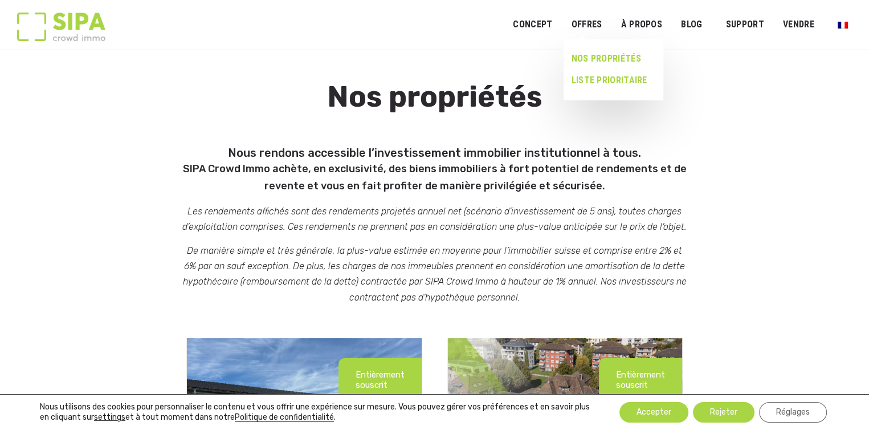
click at [601, 82] on link "LISTE PRIORITAIRE" at bounding box center [609, 81] width 91 height 22
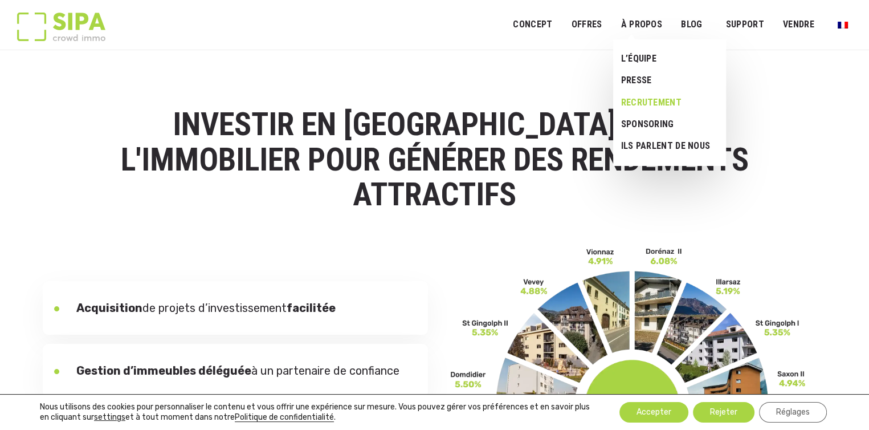
click at [648, 104] on link "RECRUTEMENT" at bounding box center [665, 103] width 104 height 22
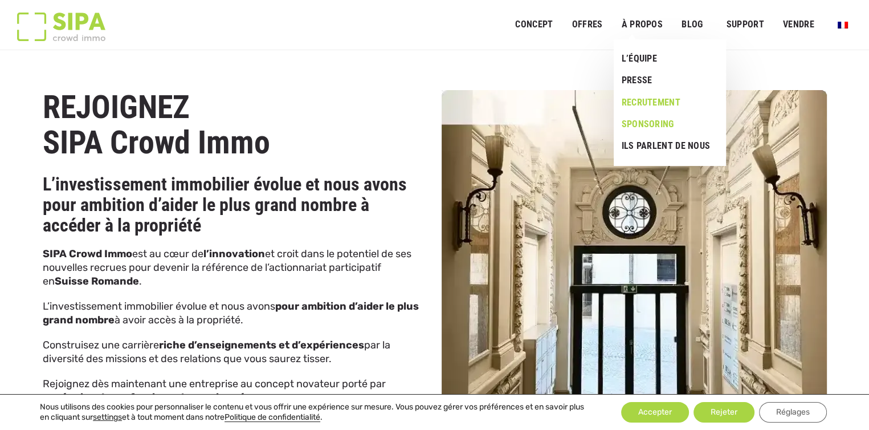
click at [649, 123] on link "Sponsoring" at bounding box center [666, 124] width 104 height 22
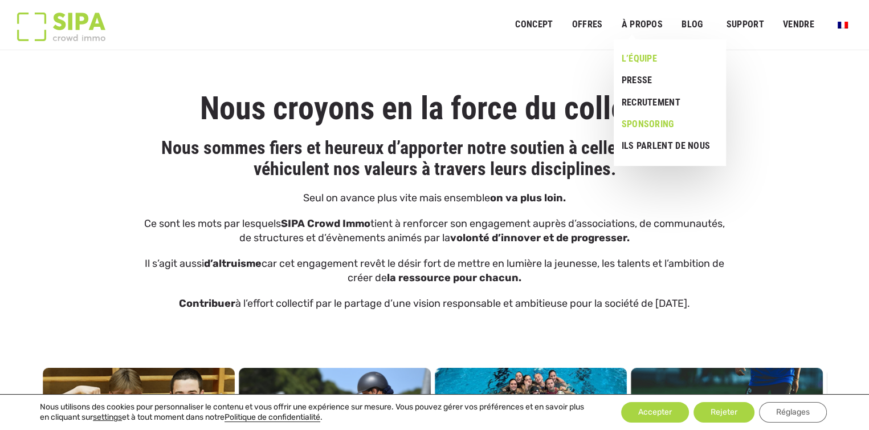
click at [648, 58] on link "L’ÉQUIPE" at bounding box center [666, 59] width 104 height 22
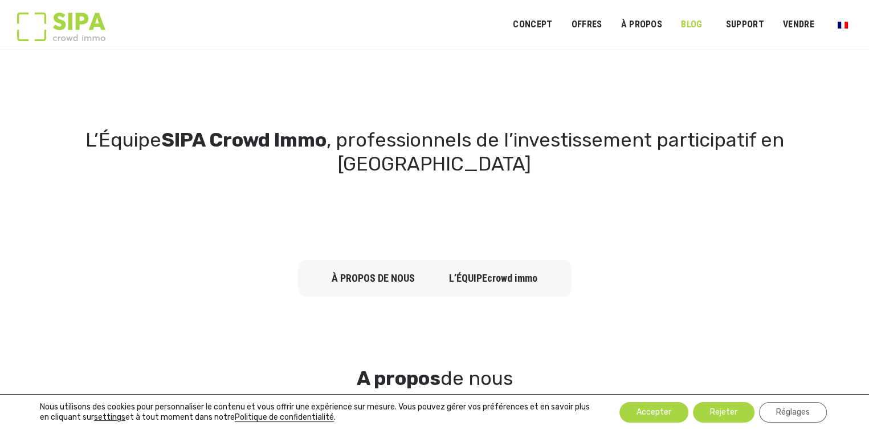
click at [693, 23] on link "Blog" at bounding box center [692, 25] width 36 height 26
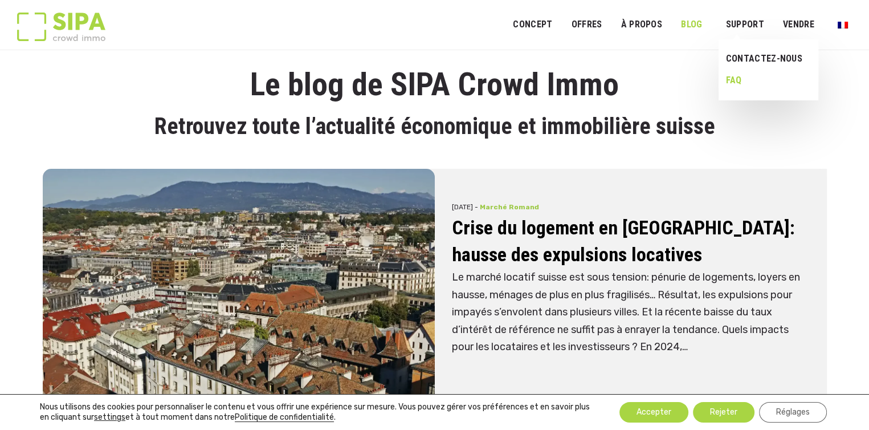
click at [739, 76] on link "FAQ" at bounding box center [765, 81] width 92 height 22
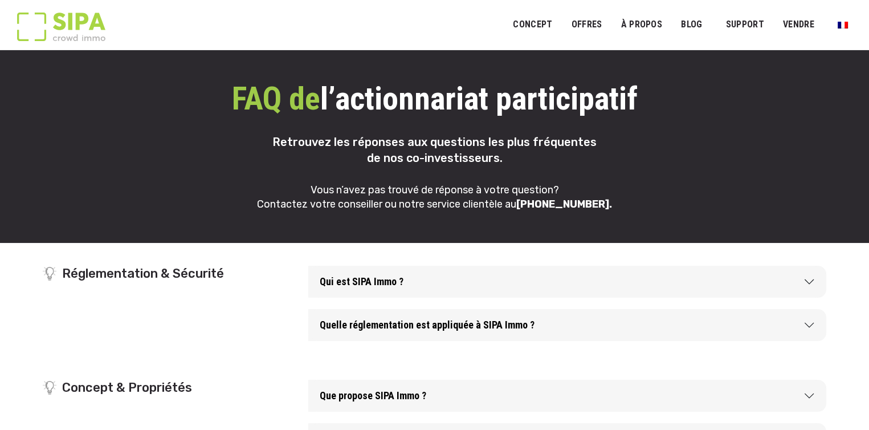
scroll to position [114, 0]
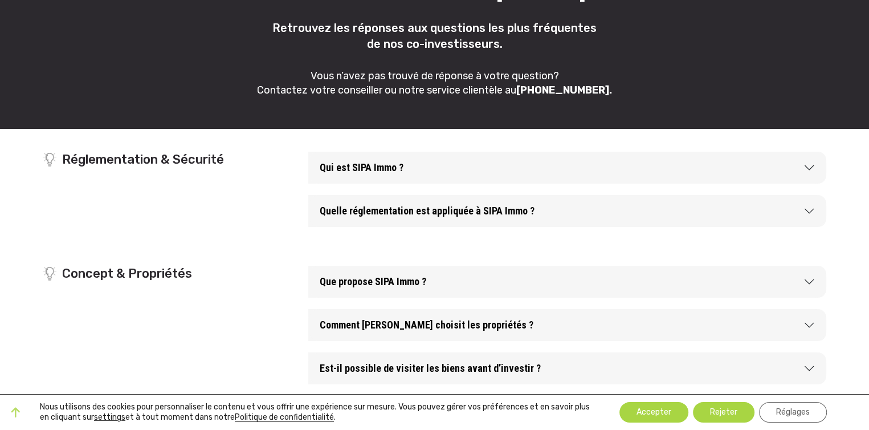
click at [811, 208] on button "Quelle réglementation est appliquée à SIPA Immo ?" at bounding box center [567, 211] width 518 height 32
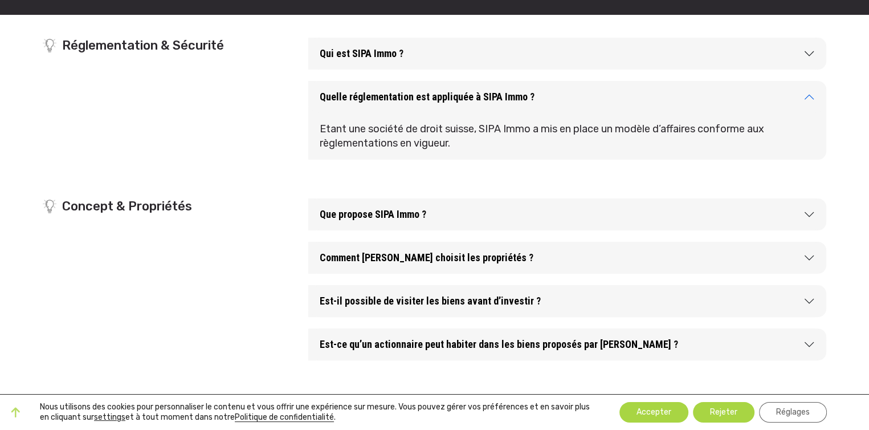
scroll to position [285, 0]
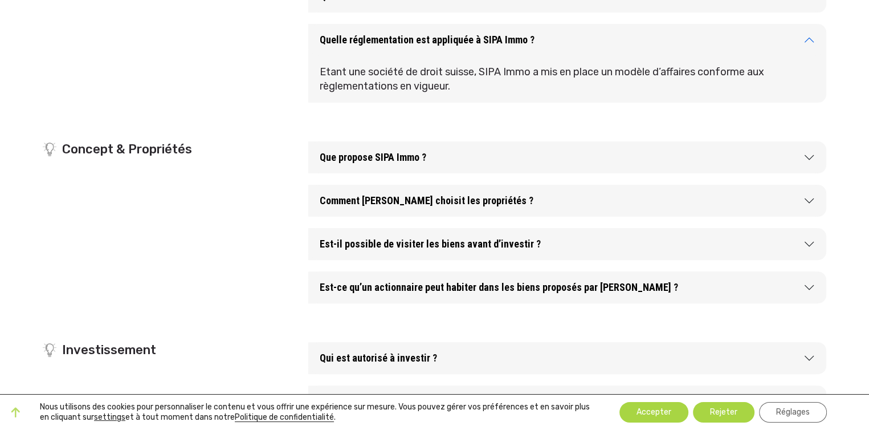
click at [813, 243] on button "Est-il possible de visiter les biens avant d’investir ?" at bounding box center [567, 244] width 518 height 32
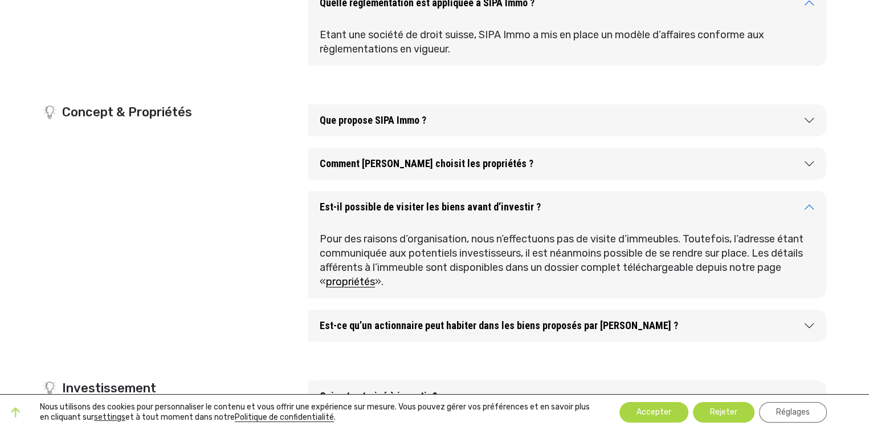
scroll to position [342, 0]
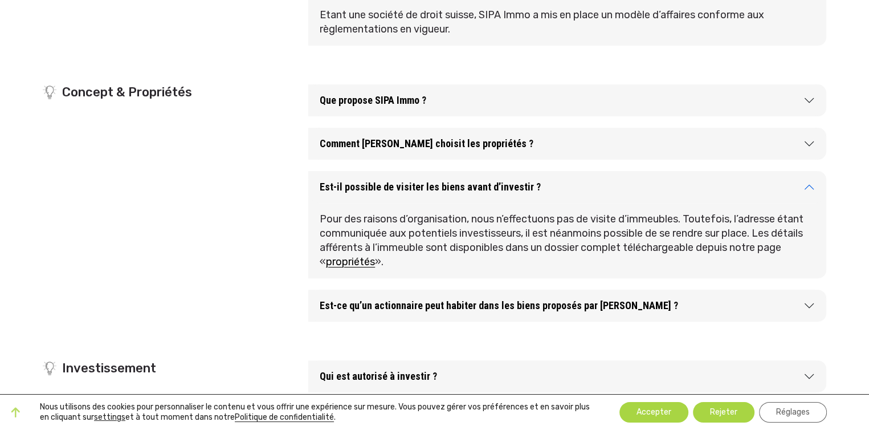
click at [810, 182] on button "Est-il possible de visiter les biens avant d’investir ?" at bounding box center [567, 187] width 518 height 32
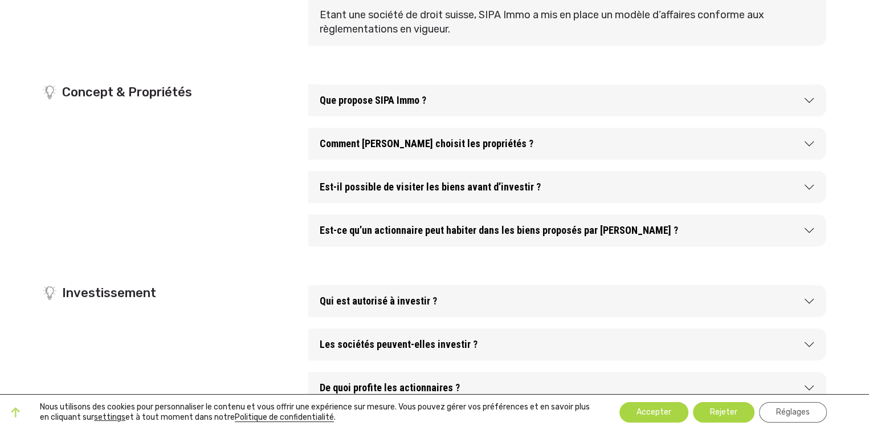
click at [807, 226] on button "Est-ce qu’un actionnaire peut habiter dans les biens proposés par [PERSON_NAME]…" at bounding box center [567, 230] width 518 height 32
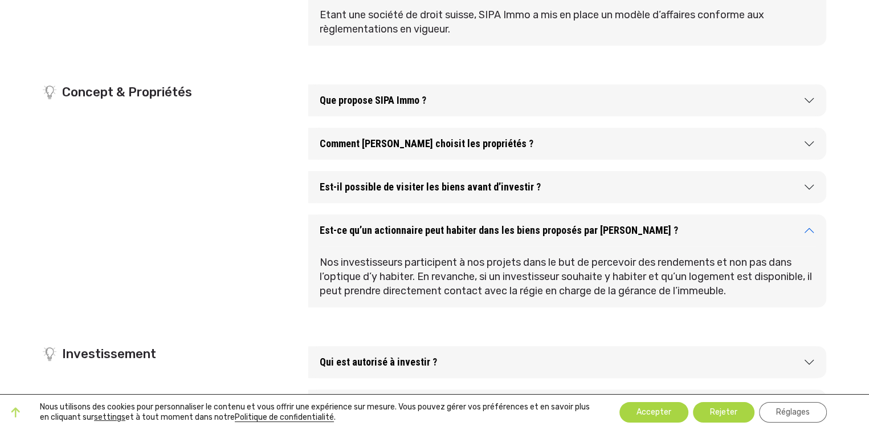
click at [807, 226] on button "Est-ce qu’un actionnaire peut habiter dans les biens proposés par [PERSON_NAME]…" at bounding box center [567, 230] width 518 height 32
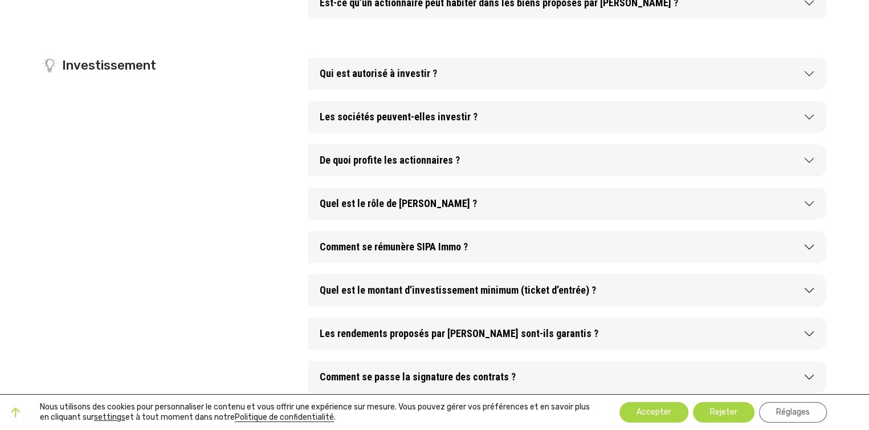
scroll to position [570, 0]
click at [812, 116] on button "Les sociétés peuvent-elles investir ?" at bounding box center [567, 116] width 518 height 32
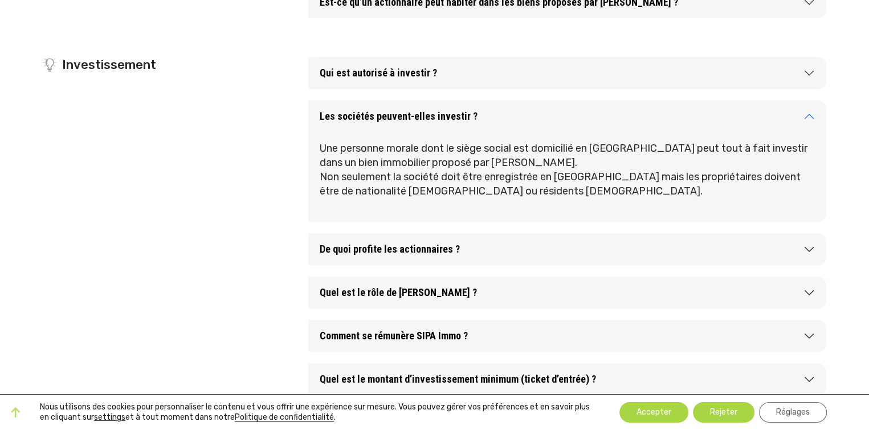
click at [812, 116] on button "Les sociétés peuvent-elles investir ?" at bounding box center [567, 116] width 518 height 32
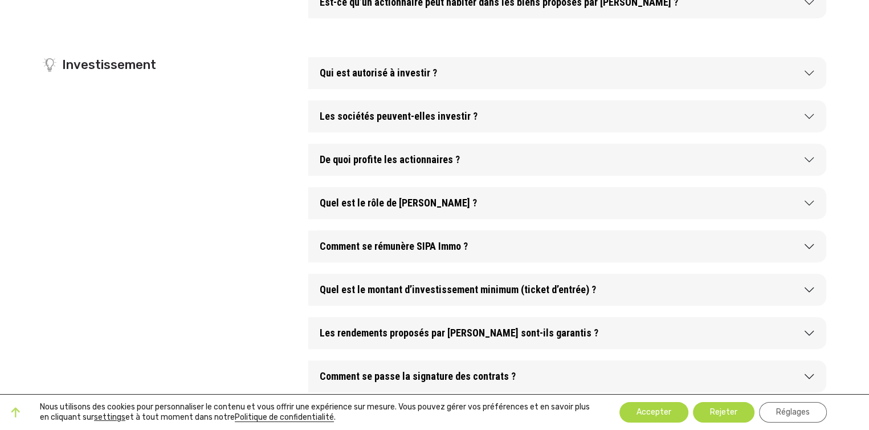
click at [807, 162] on button "De quoi profite les actionnaires ?" at bounding box center [567, 160] width 518 height 32
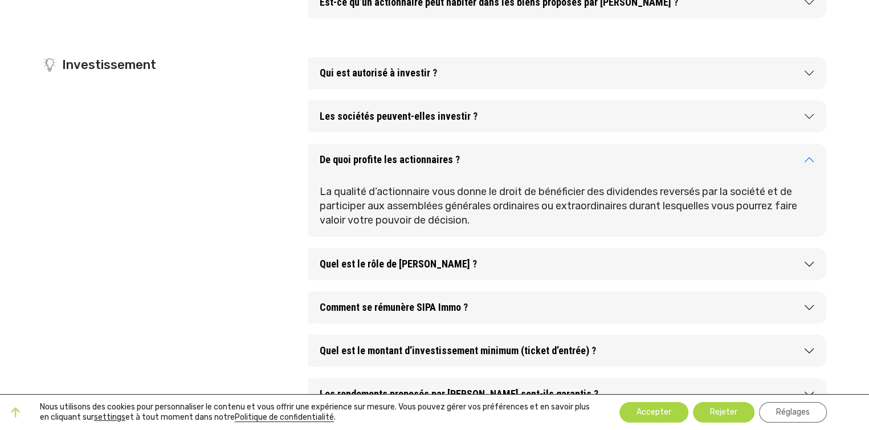
click at [807, 162] on button "De quoi profite les actionnaires ?" at bounding box center [567, 160] width 518 height 32
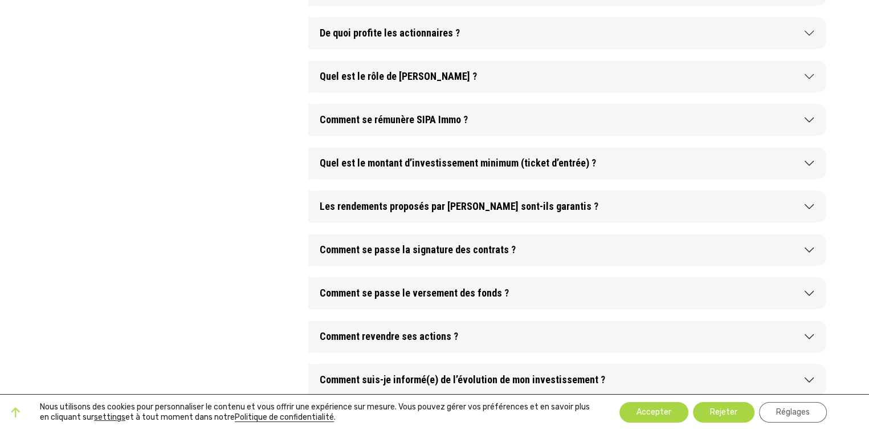
scroll to position [741, 0]
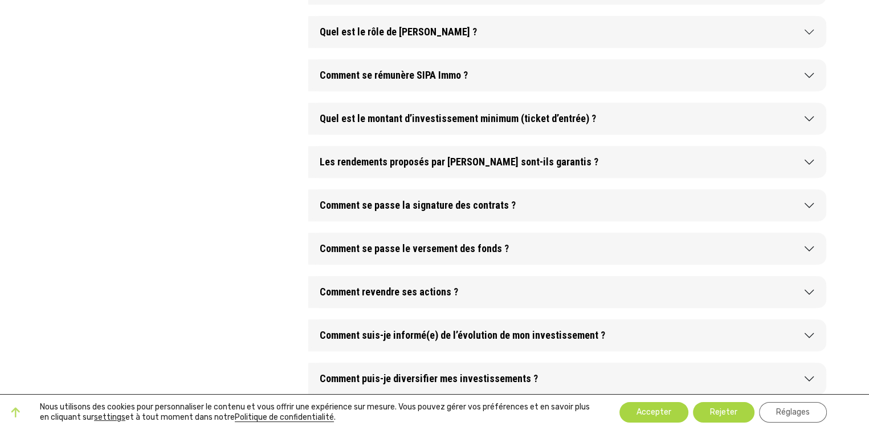
click at [811, 75] on button "Comment se rémunère SIPA Immo ?" at bounding box center [567, 75] width 518 height 32
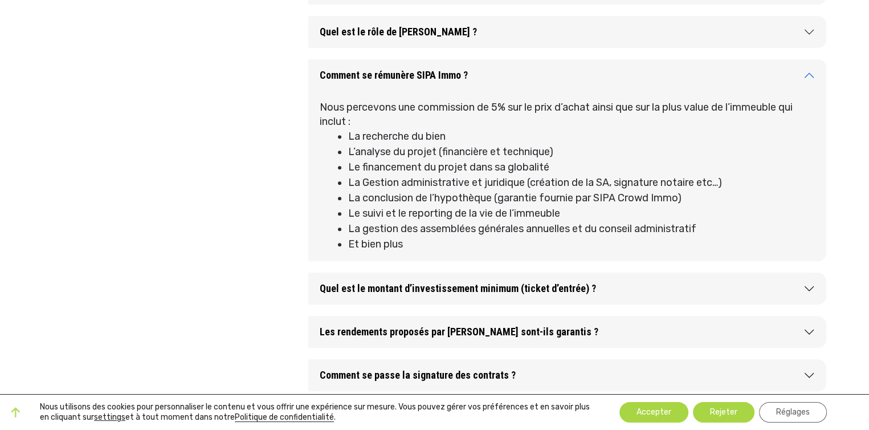
click at [811, 75] on button "Comment se rémunère SIPA Immo ?" at bounding box center [567, 75] width 518 height 32
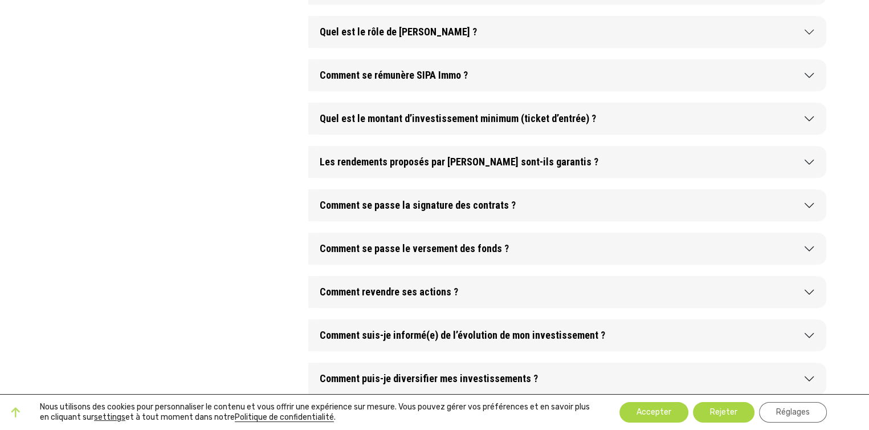
click at [809, 162] on button "Les rendements proposés par [PERSON_NAME] sont-ils garantis ?" at bounding box center [567, 162] width 518 height 32
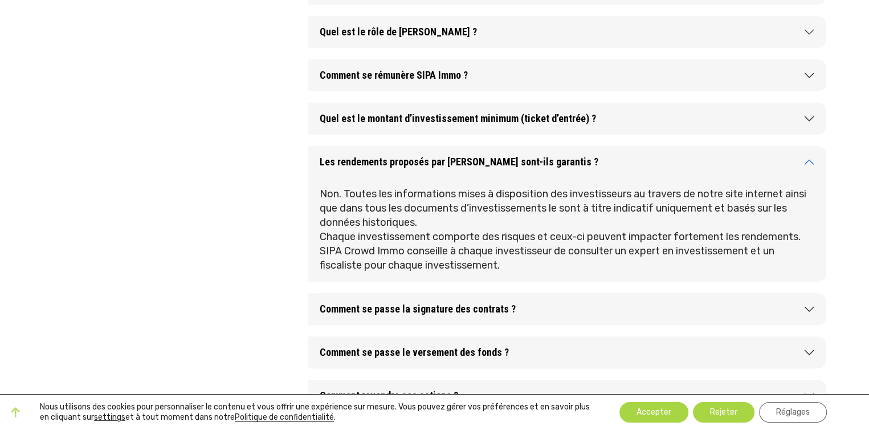
click at [808, 162] on button "Les rendements proposés par [PERSON_NAME] sont-ils garantis ?" at bounding box center [567, 162] width 518 height 32
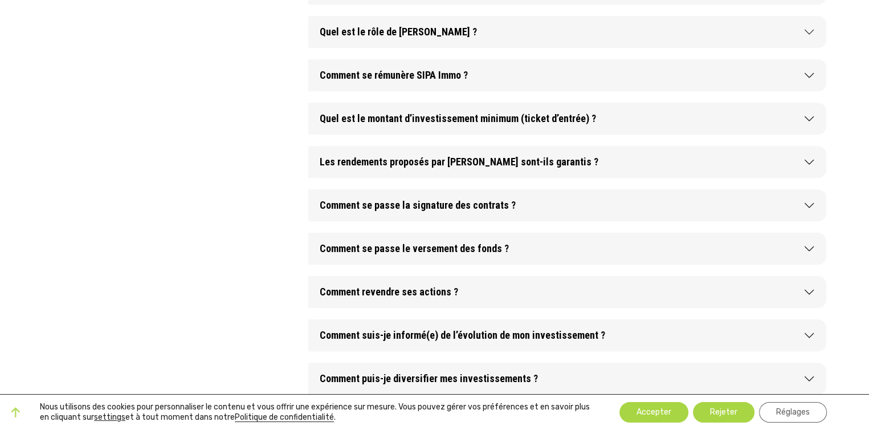
click at [807, 202] on button "Comment se passe la signature des contrats ?" at bounding box center [567, 205] width 518 height 32
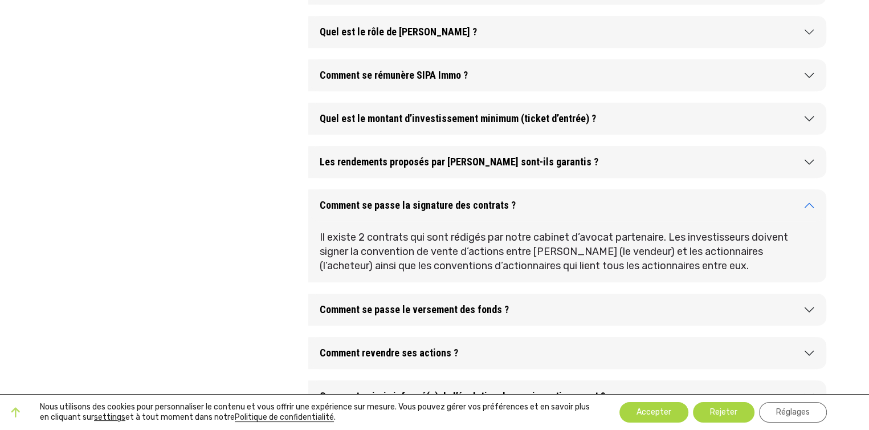
click at [807, 202] on button "Comment se passe la signature des contrats ?" at bounding box center [567, 205] width 518 height 32
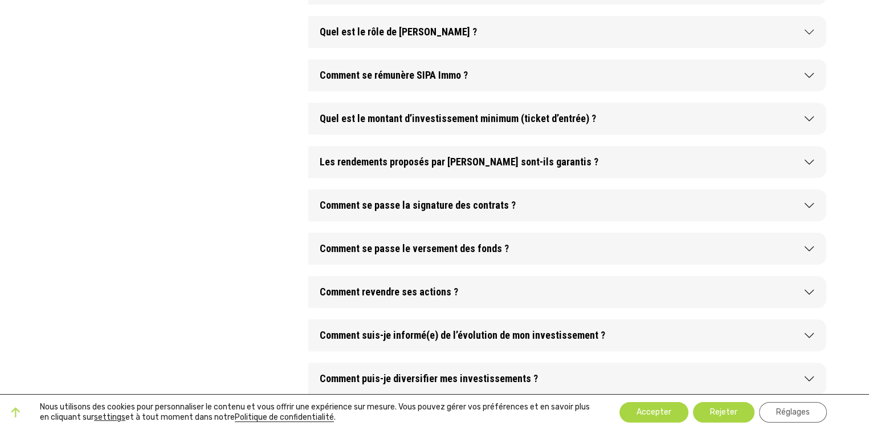
click at [808, 247] on button "Comment se passe le versement des fonds ?" at bounding box center [567, 249] width 518 height 32
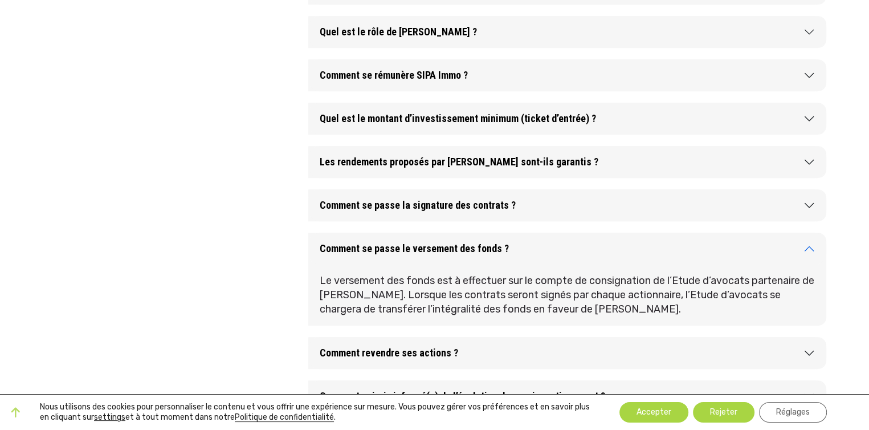
click at [810, 246] on button "Comment se passe le versement des fonds ?" at bounding box center [567, 249] width 518 height 32
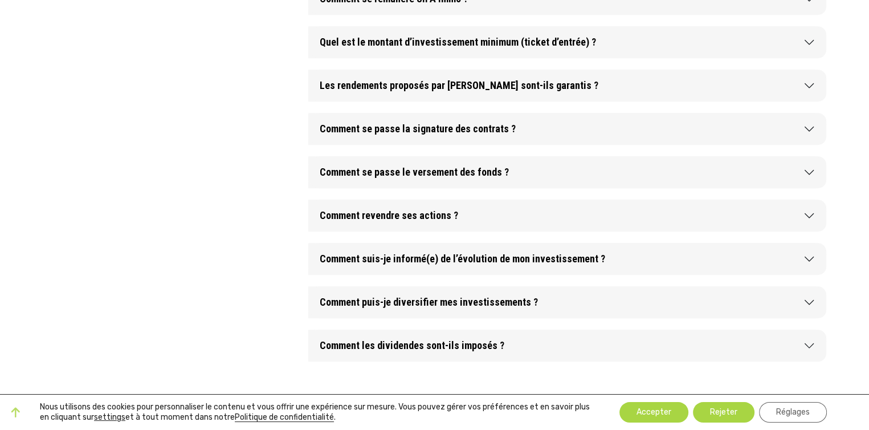
scroll to position [855, 0]
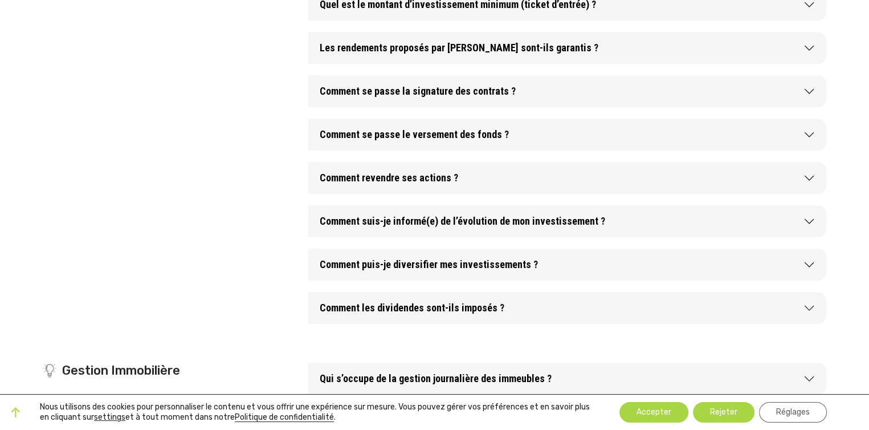
click at [810, 179] on button "Comment revendre ses actions ?" at bounding box center [567, 178] width 518 height 32
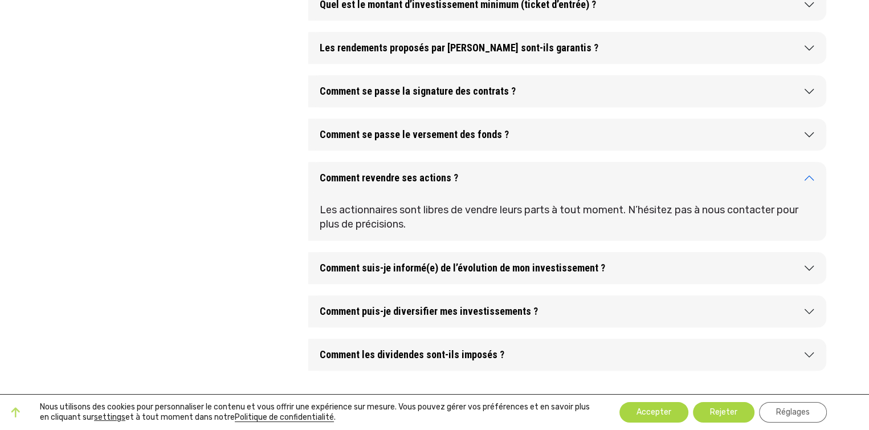
click at [810, 179] on button "Comment revendre ses actions ?" at bounding box center [567, 178] width 518 height 32
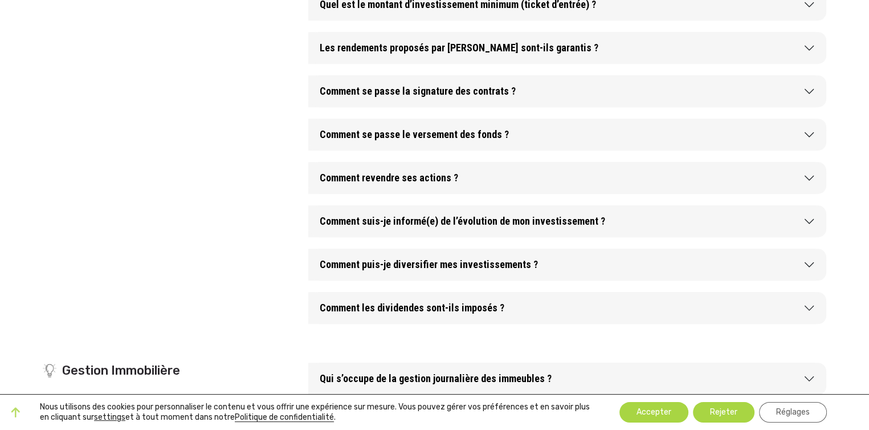
click at [813, 218] on button "Comment suis-je informé(e) de l’évolution de mon investissement ?" at bounding box center [567, 221] width 518 height 32
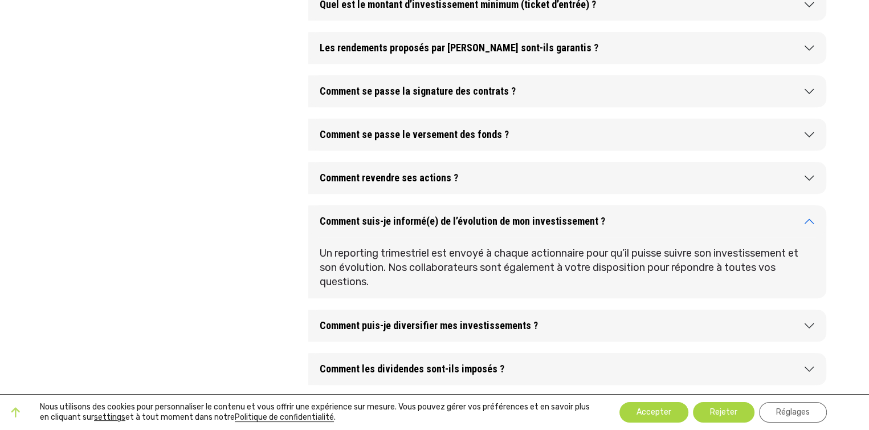
click at [813, 218] on button "Comment suis-je informé(e) de l’évolution de mon investissement ?" at bounding box center [567, 221] width 518 height 32
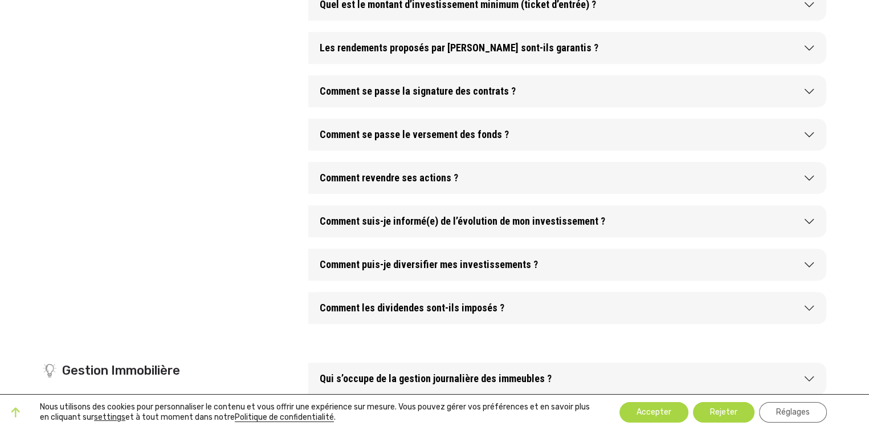
click at [807, 265] on button "Comment puis-je diversifier mes investissements ?" at bounding box center [567, 265] width 518 height 32
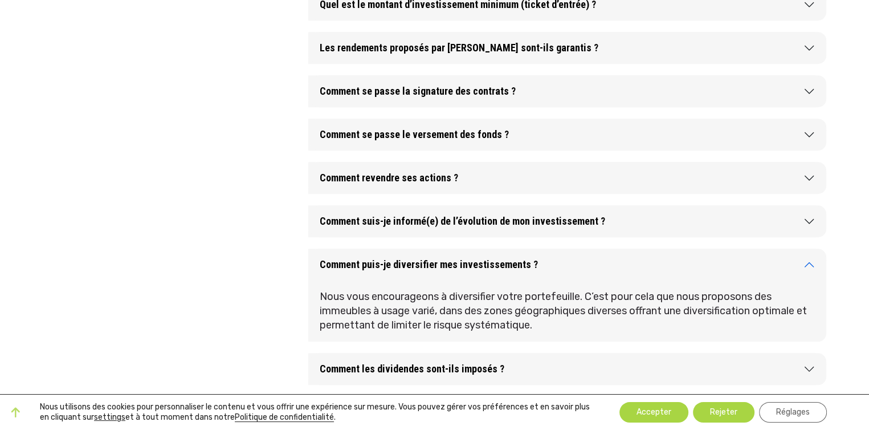
click at [809, 265] on button "Comment puis-je diversifier mes investissements ?" at bounding box center [567, 265] width 518 height 32
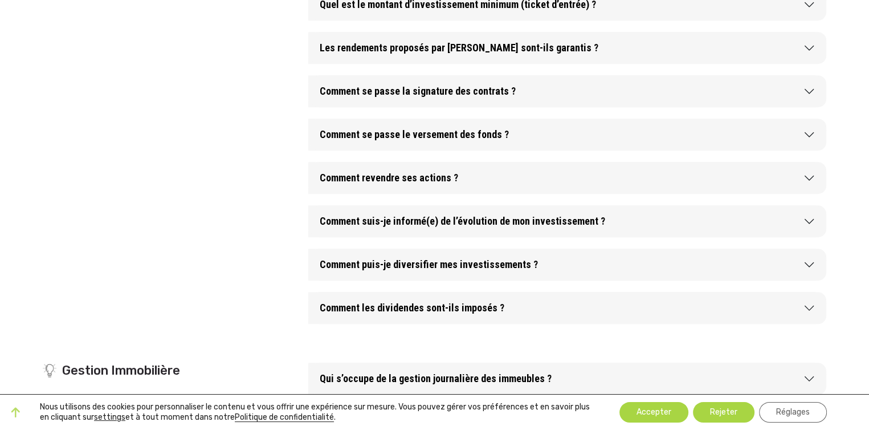
click at [809, 308] on button "Comment les dividendes sont-ils imposés ?" at bounding box center [567, 308] width 518 height 32
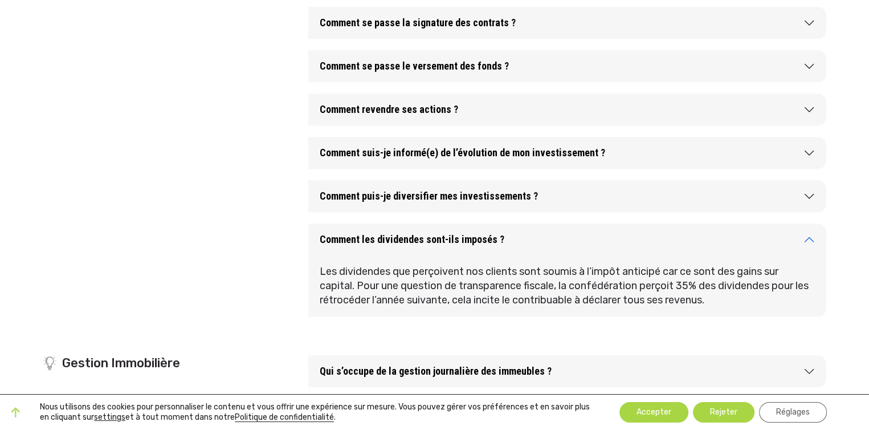
scroll to position [969, 0]
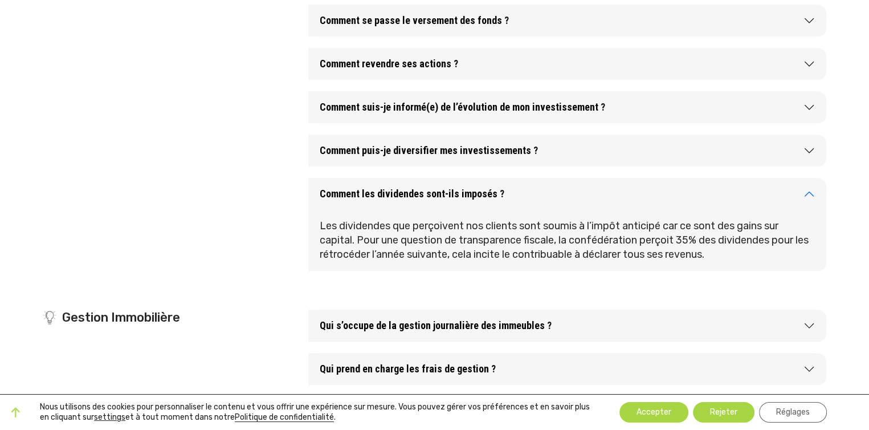
click at [811, 191] on button "Comment les dividendes sont-ils imposés ?" at bounding box center [567, 194] width 518 height 32
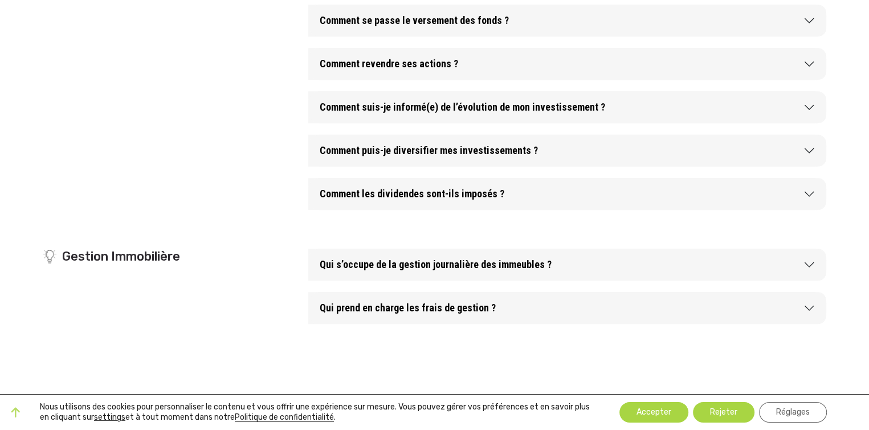
click at [808, 265] on button "Qui s’occupe de la gestion journalière des immeubles ?" at bounding box center [567, 265] width 518 height 32
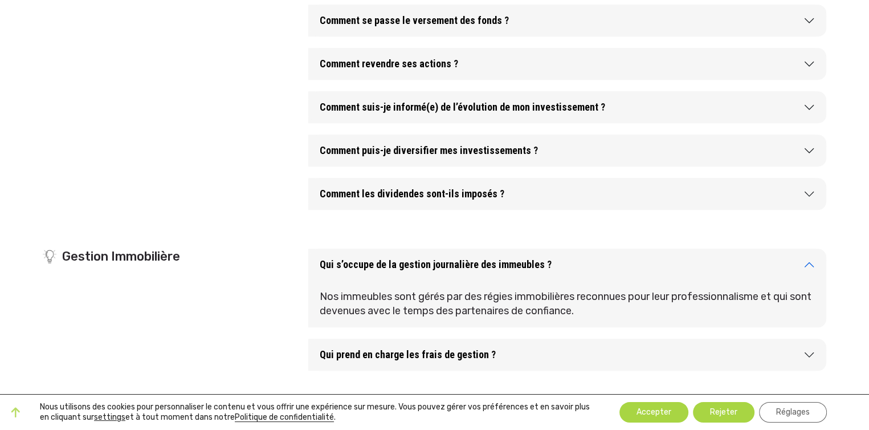
click at [808, 265] on button "Qui s’occupe de la gestion journalière des immeubles ?" at bounding box center [567, 265] width 518 height 32
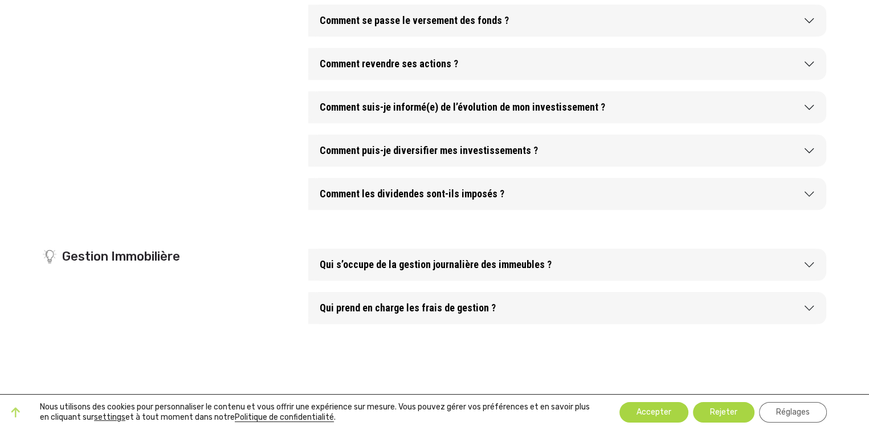
click at [808, 303] on button "Qui prend en charge les frais de gestion ?" at bounding box center [567, 308] width 518 height 32
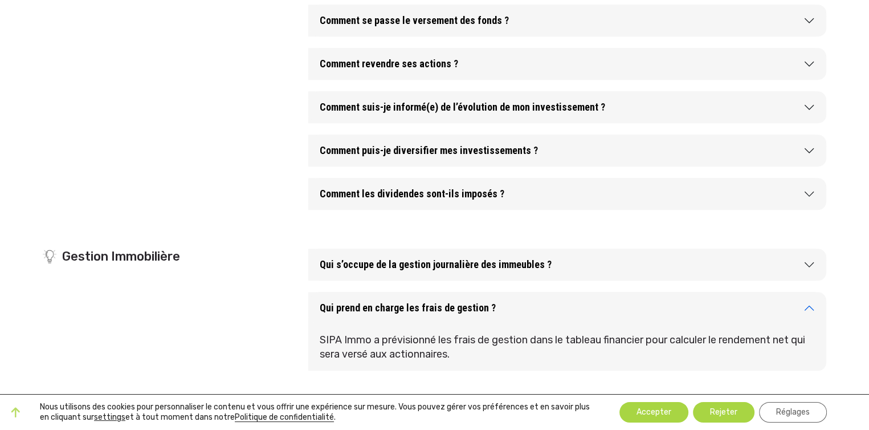
click at [808, 303] on button "Qui prend en charge les frais de gestion ?" at bounding box center [567, 308] width 518 height 32
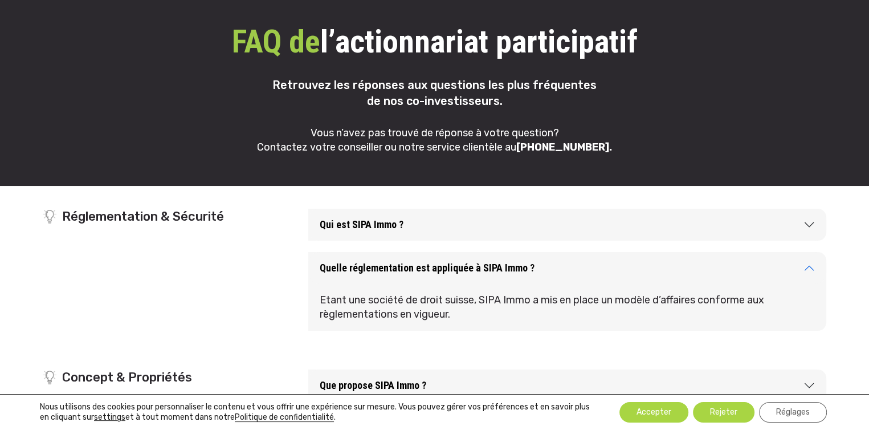
scroll to position [0, 0]
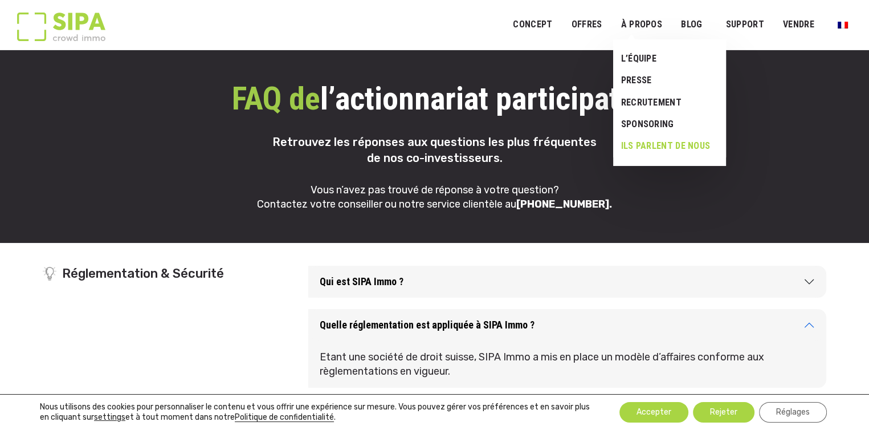
click at [650, 144] on link "Ils parlent de nous" at bounding box center [665, 146] width 104 height 22
